Goal: Participate in discussion

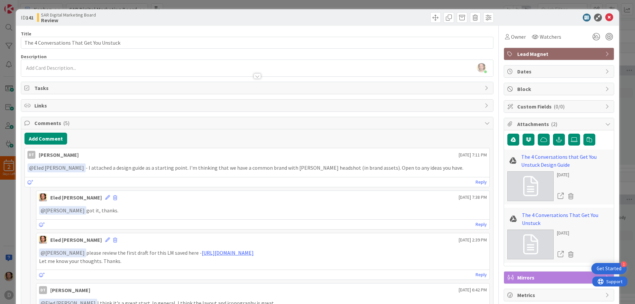
scroll to position [163, 0]
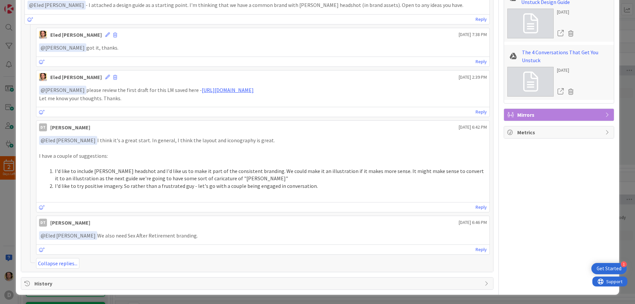
click at [62, 248] on div "Reply" at bounding box center [262, 250] width 453 height 10
click at [476, 251] on link "Reply" at bounding box center [481, 250] width 11 height 8
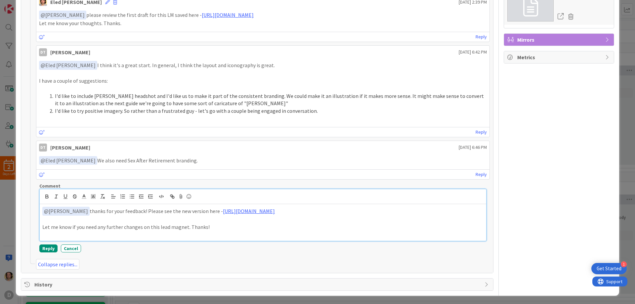
scroll to position [239, 0]
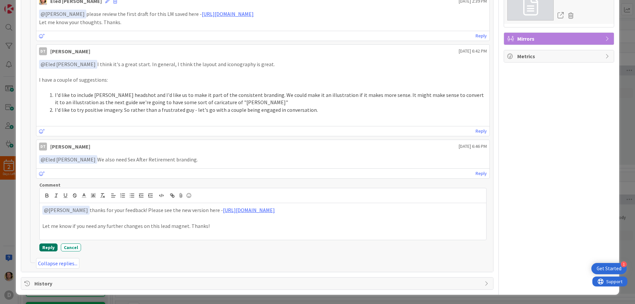
click at [47, 247] on button "Reply" at bounding box center [48, 248] width 18 height 8
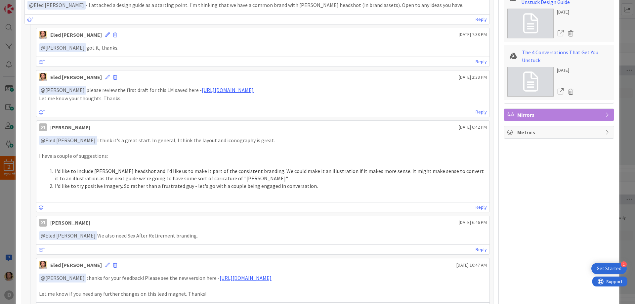
scroll to position [221, 0]
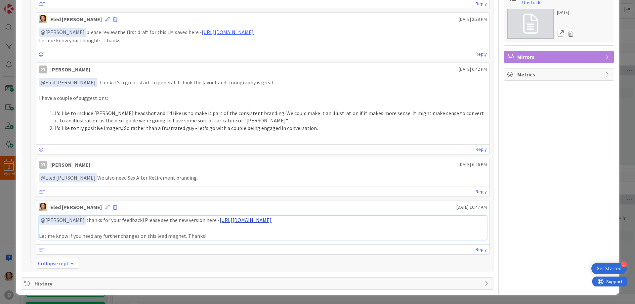
click at [264, 221] on link "[URL][DOMAIN_NAME]" at bounding box center [246, 220] width 52 height 7
drag, startPoint x: 284, startPoint y: 114, endPoint x: 373, endPoint y: 114, distance: 88.4
click at [369, 115] on li "I'd like to include [PERSON_NAME] headshot and I'd like us to make it part of t…" at bounding box center [267, 117] width 440 height 15
click at [376, 114] on li "I'd like to include [PERSON_NAME] headshot and I'd like us to make it part of t…" at bounding box center [267, 117] width 440 height 15
click at [370, 115] on li "I'd like to include [PERSON_NAME] headshot and I'd like us to make it part of t…" at bounding box center [267, 117] width 440 height 15
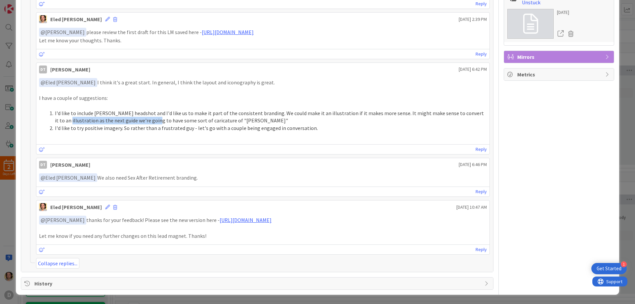
drag, startPoint x: 60, startPoint y: 120, endPoint x: 151, endPoint y: 119, distance: 90.7
click at [150, 119] on li "I'd like to include [PERSON_NAME] headshot and I'd like us to make it part of t…" at bounding box center [267, 117] width 440 height 15
click at [152, 119] on li "I'd like to include [PERSON_NAME] headshot and I'd like us to make it part of t…" at bounding box center [267, 117] width 440 height 15
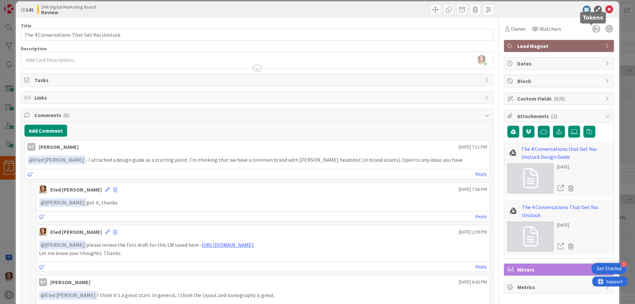
scroll to position [0, 0]
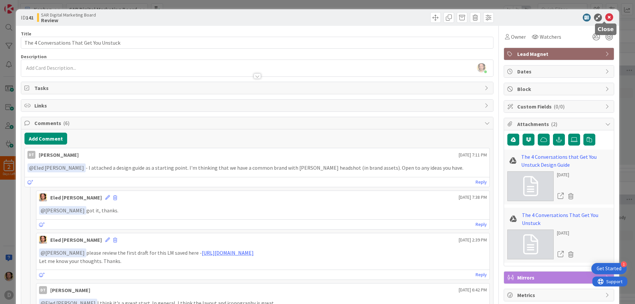
click at [607, 18] on icon at bounding box center [610, 18] width 8 height 8
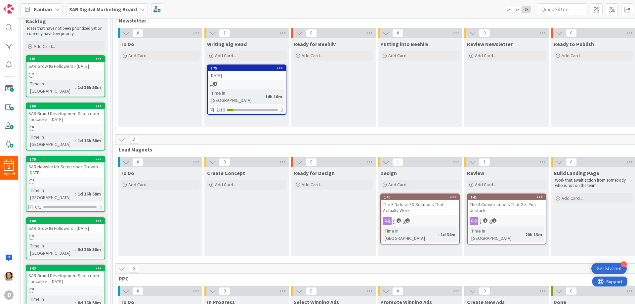
scroll to position [165, 0]
